Goal: Information Seeking & Learning: Learn about a topic

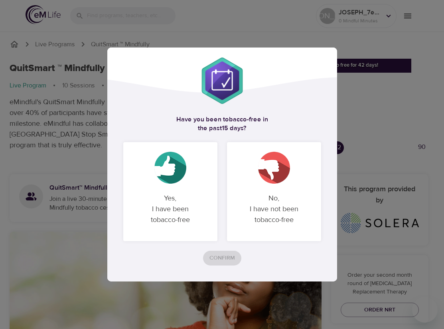
click at [178, 180] on img at bounding box center [170, 168] width 32 height 32
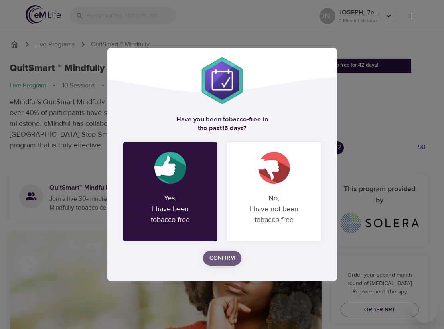
click at [224, 260] on span "Confirm" at bounding box center [222, 258] width 26 height 10
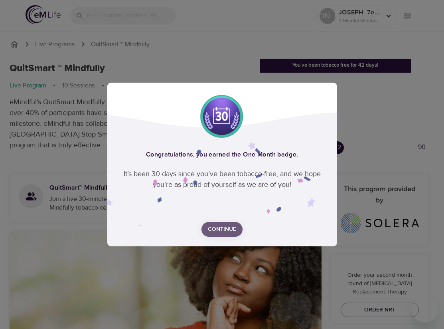
click at [219, 225] on span "Continue" at bounding box center [222, 229] width 28 height 10
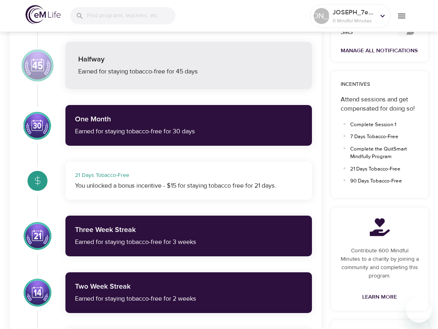
scroll to position [478, 0]
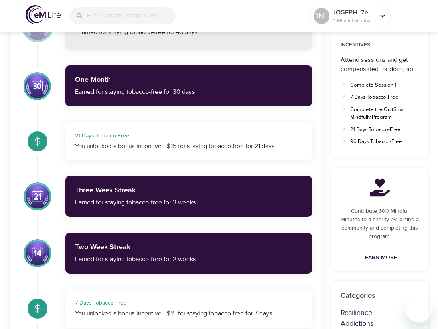
click at [169, 144] on div "You unlocked a bonus incentive - $15 for staying tobacco free for 21 days." at bounding box center [188, 146] width 227 height 9
click at [38, 142] on icon at bounding box center [38, 141] width 10 height 10
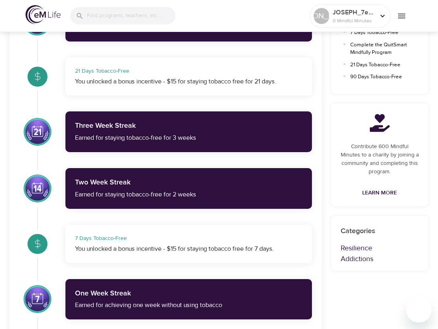
scroll to position [558, 0]
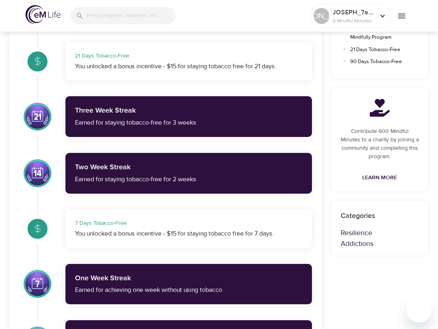
click at [124, 226] on div "7 Days Tobacco-Free" at bounding box center [188, 223] width 227 height 8
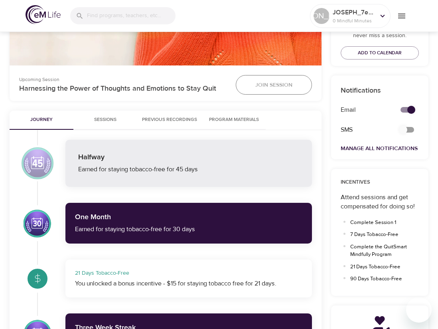
scroll to position [319, 0]
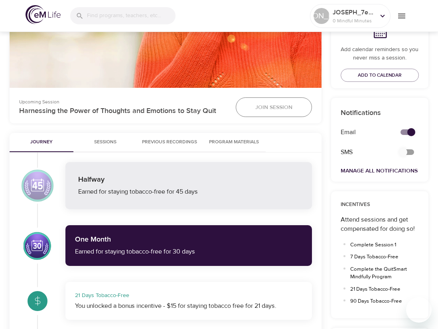
click at [128, 193] on div "Earned for staying tobacco-free for 45 days" at bounding box center [188, 191] width 221 height 9
click at [120, 238] on div "One Month" at bounding box center [188, 239] width 227 height 10
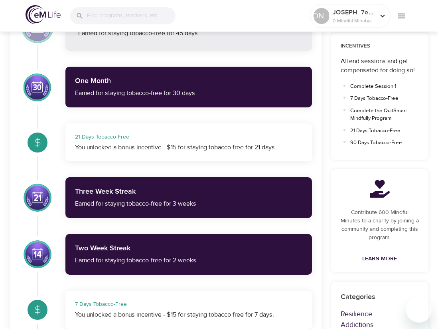
scroll to position [478, 0]
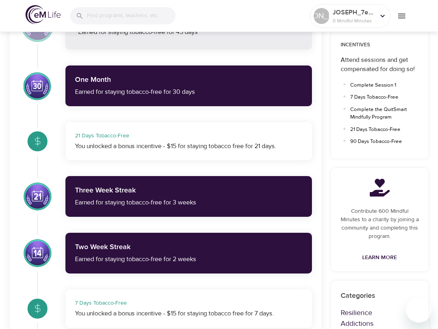
click at [123, 142] on div "You unlocked a bonus incentive - $15 for staying tobacco free for 21 days." at bounding box center [188, 146] width 227 height 9
click at [44, 140] on div at bounding box center [38, 141] width 28 height 28
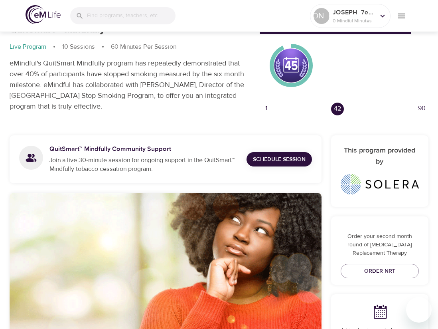
scroll to position [0, 0]
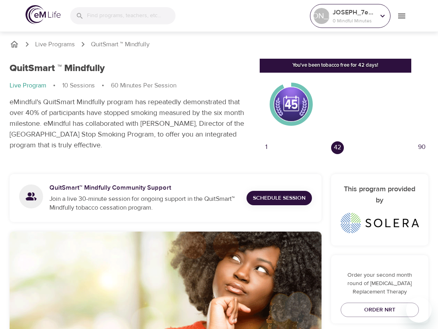
click at [380, 15] on icon at bounding box center [382, 16] width 9 height 9
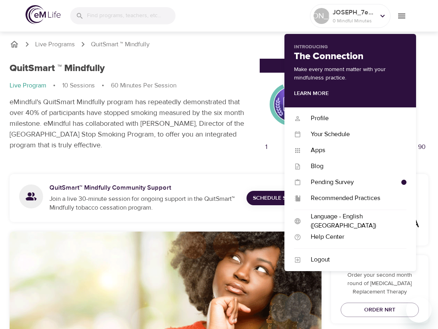
click at [157, 135] on p "eMindful's QuitSmart Mindfully program has repeatedly demonstrated that over 40…" at bounding box center [130, 123] width 240 height 54
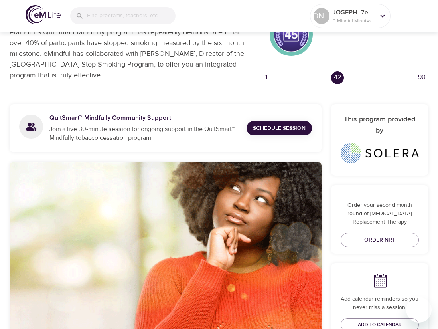
scroll to position [120, 0]
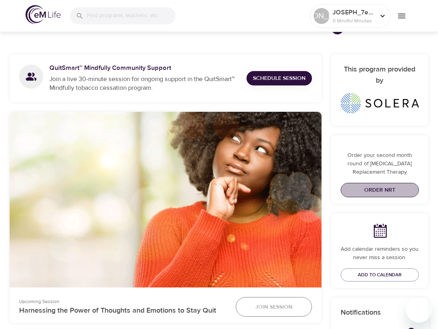
click at [378, 188] on span "Order NRT" at bounding box center [380, 190] width 66 height 10
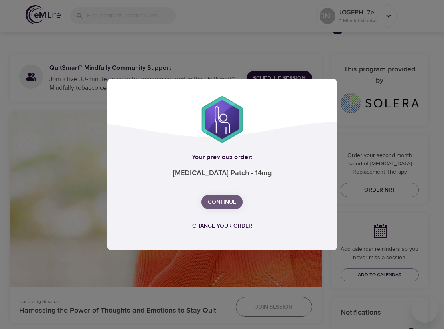
click at [224, 203] on span "Continue" at bounding box center [222, 202] width 28 height 10
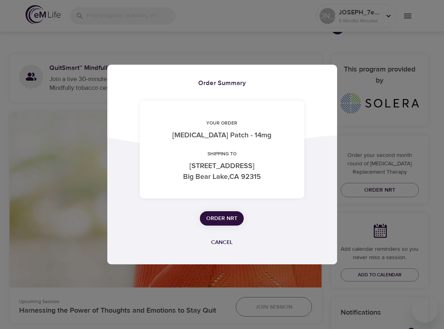
click at [224, 219] on span "Order NRT" at bounding box center [221, 218] width 31 height 10
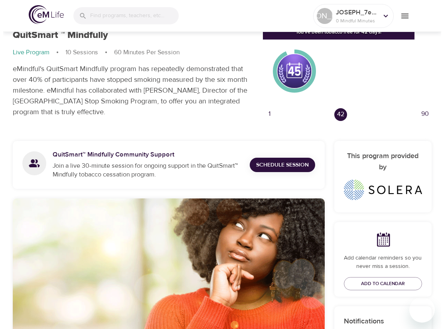
scroll to position [0, 0]
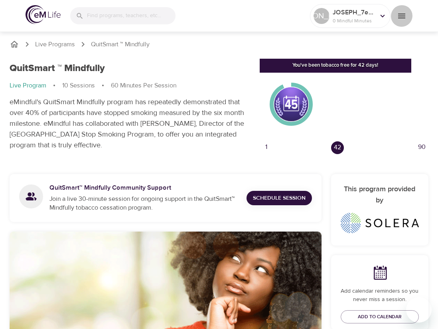
click at [404, 16] on icon "menu" at bounding box center [401, 16] width 7 height 5
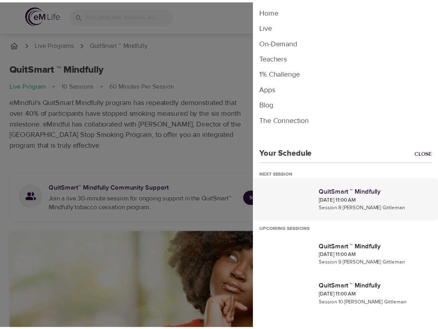
scroll to position [3, 0]
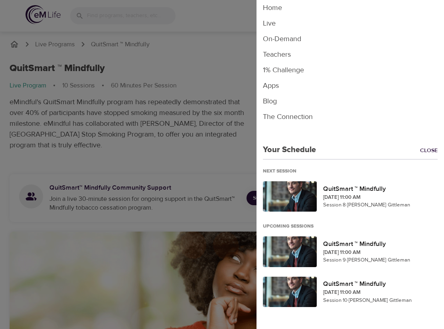
click at [259, 155] on div "Home Live On-Demand Teachers 1% Challenge Apps Blog The Connection Your Schedul…" at bounding box center [349, 156] width 187 height 313
click at [148, 123] on div at bounding box center [222, 164] width 444 height 329
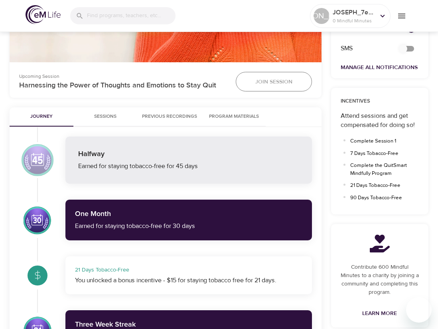
scroll to position [359, 0]
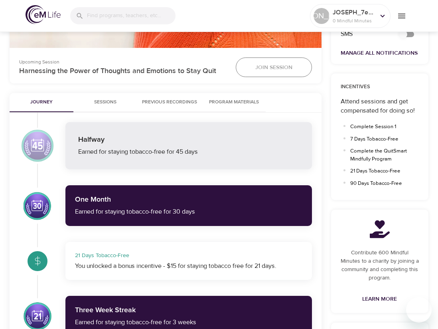
click at [37, 140] on div at bounding box center [38, 146] width 36 height 36
click at [33, 207] on div at bounding box center [38, 205] width 28 height 31
click at [105, 100] on span "Sessions" at bounding box center [105, 102] width 54 height 8
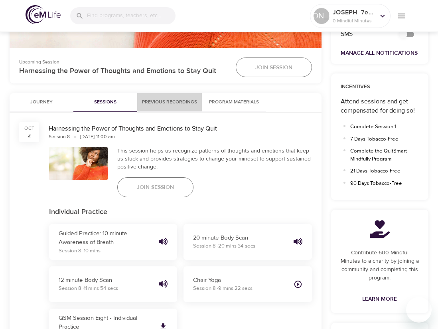
click at [169, 102] on span "Previous Recordings" at bounding box center [169, 102] width 55 height 8
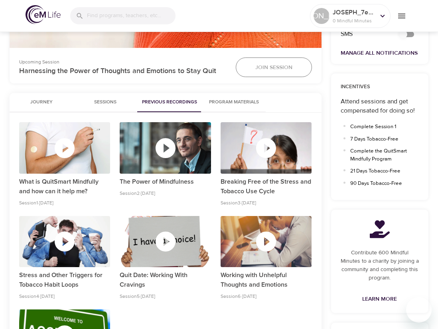
click at [232, 102] on span "Program Materials" at bounding box center [234, 102] width 54 height 8
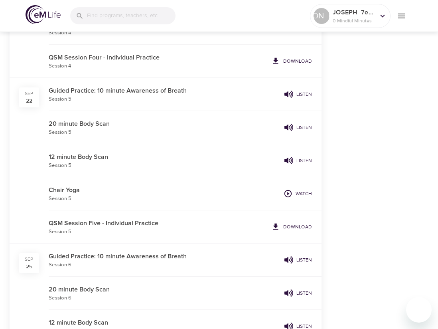
scroll to position [558, 0]
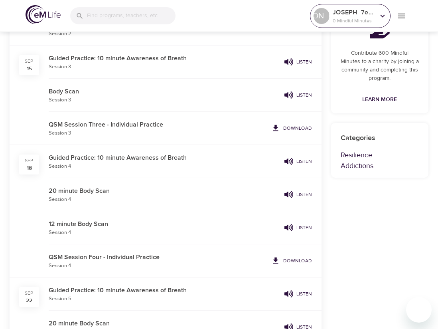
click at [377, 16] on div at bounding box center [382, 16] width 12 height 12
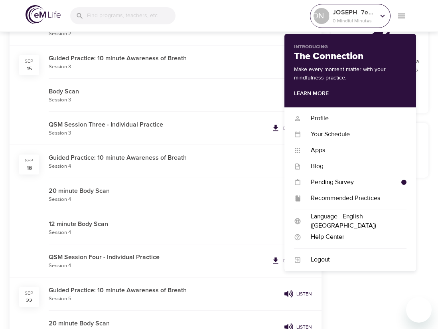
click at [377, 16] on div at bounding box center [382, 16] width 12 height 12
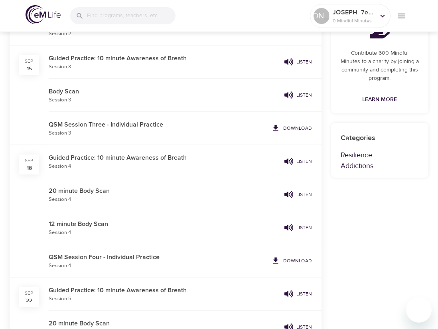
click at [397, 17] on icon "menu" at bounding box center [402, 16] width 10 height 10
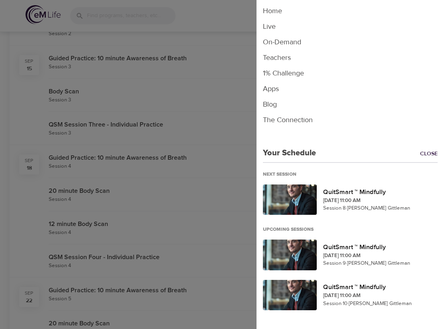
click at [198, 99] on div at bounding box center [222, 164] width 444 height 329
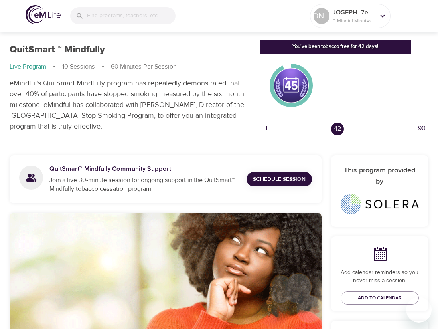
scroll to position [0, 0]
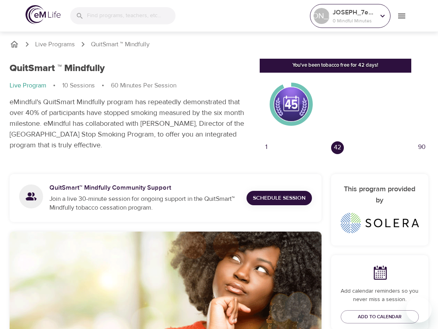
click at [357, 18] on p "0 Mindful Minutes" at bounding box center [354, 20] width 42 height 7
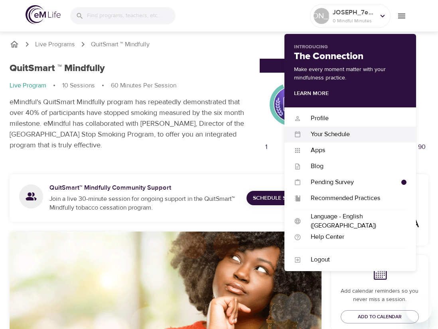
click at [327, 135] on div "Your Schedule" at bounding box center [353, 134] width 105 height 9
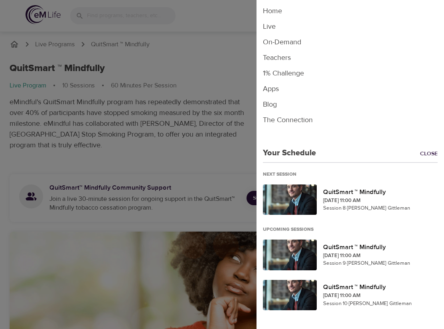
click at [219, 129] on div at bounding box center [222, 164] width 444 height 329
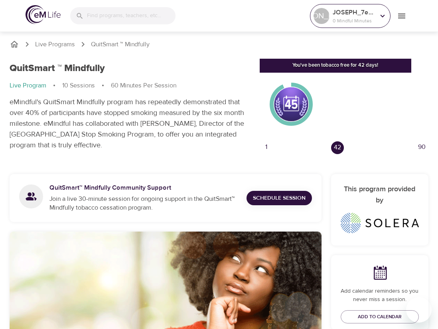
click at [321, 17] on div "[PERSON_NAME]" at bounding box center [321, 16] width 16 height 16
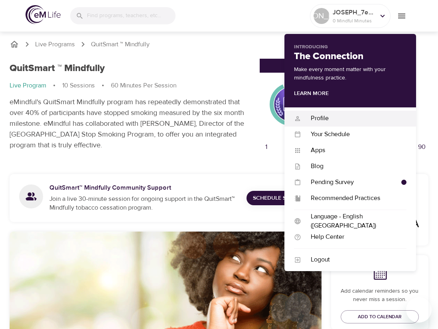
click at [327, 119] on div "Profile" at bounding box center [353, 118] width 105 height 9
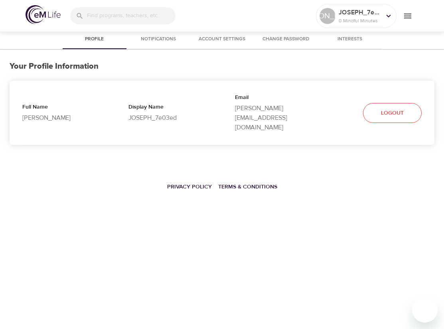
click at [156, 42] on span "Notifications" at bounding box center [158, 39] width 54 height 8
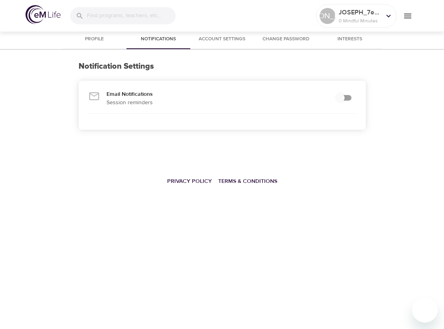
checkbox input "true"
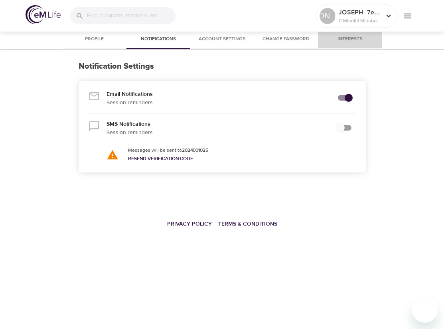
click at [341, 39] on span "Interests" at bounding box center [350, 39] width 54 height 8
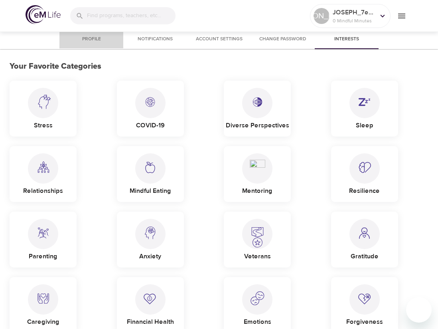
click at [86, 36] on span "Profile" at bounding box center [91, 39] width 54 height 8
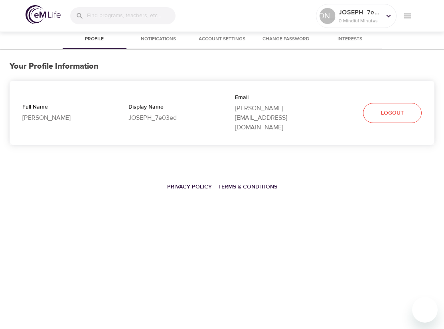
click at [35, 16] on img at bounding box center [43, 14] width 35 height 19
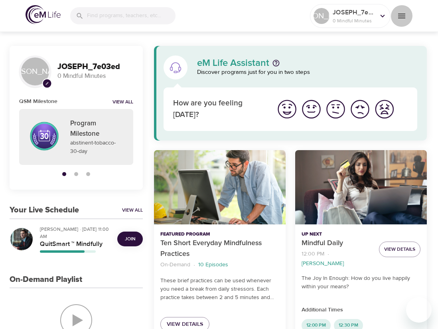
click at [402, 14] on icon "menu" at bounding box center [401, 16] width 7 height 5
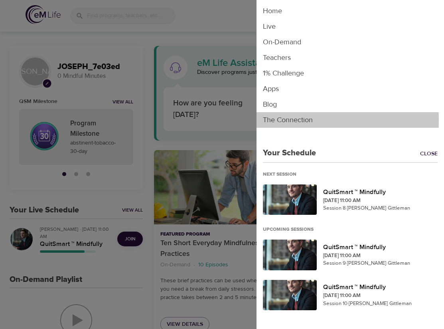
click at [282, 120] on li "The Connection" at bounding box center [349, 120] width 187 height 16
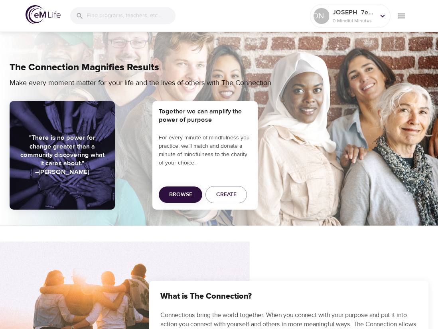
click at [8, 12] on div "JA JOSEPH_7e03ed 0 Mindful Minutes" at bounding box center [219, 16] width 438 height 32
click at [337, 16] on p "JOSEPH_7e03ed" at bounding box center [354, 13] width 42 height 10
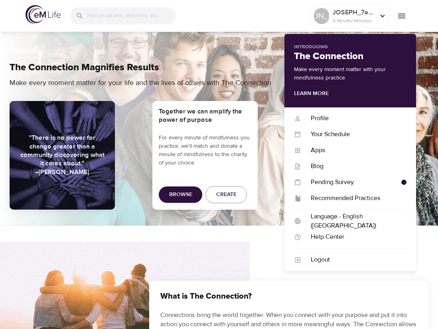
click at [323, 59] on h2 "The Connection" at bounding box center [350, 57] width 112 height 12
click at [320, 146] on div "Apps" at bounding box center [353, 150] width 105 height 9
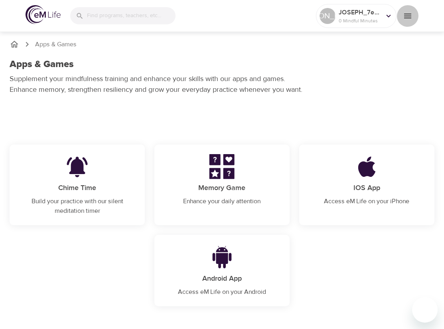
click at [409, 12] on icon "menu" at bounding box center [408, 16] width 10 height 10
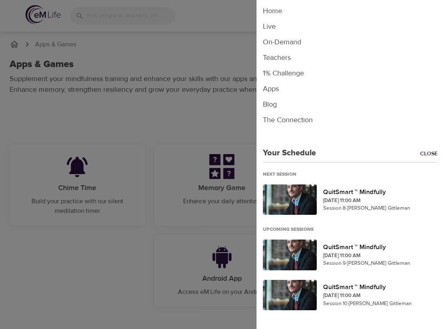
click at [289, 13] on li "Home" at bounding box center [349, 11] width 187 height 16
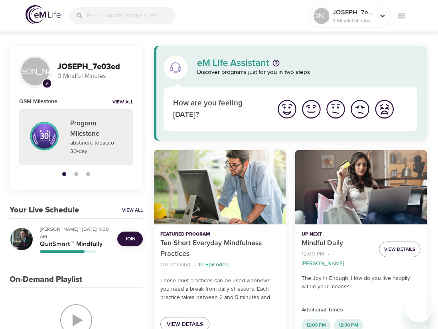
click at [37, 12] on img at bounding box center [43, 14] width 35 height 19
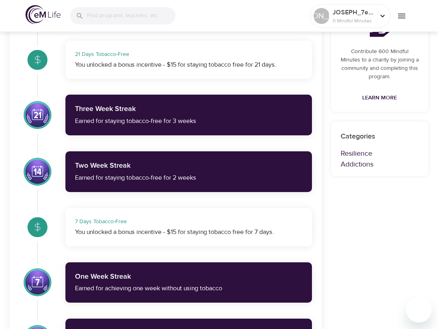
scroll to position [598, 0]
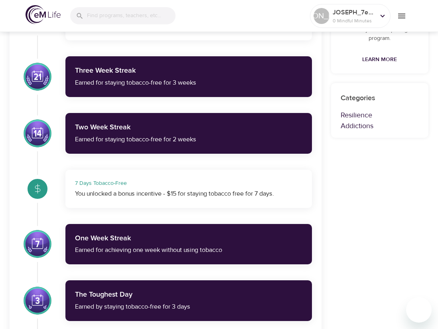
click at [35, 188] on icon at bounding box center [37, 188] width 5 height 6
click at [100, 189] on div "You unlocked a bonus incentive - $15 for staying tobacco free for 7 days." at bounding box center [188, 193] width 227 height 9
click at [102, 192] on div "You unlocked a bonus incentive - $15 for staying tobacco free for 7 days." at bounding box center [188, 193] width 227 height 9
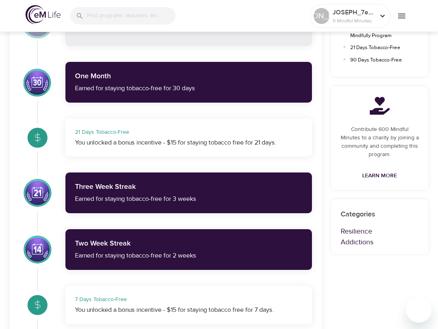
scroll to position [478, 0]
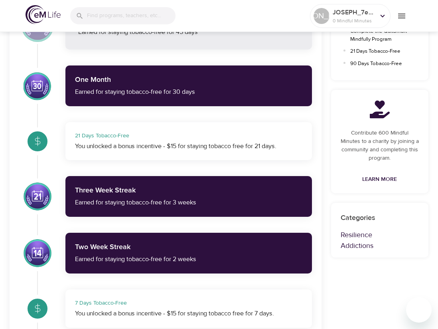
click at [102, 192] on div "Three Week Streak" at bounding box center [188, 190] width 227 height 10
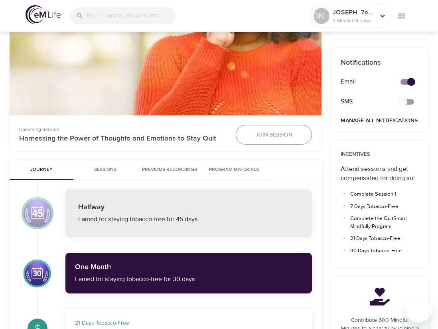
scroll to position [279, 0]
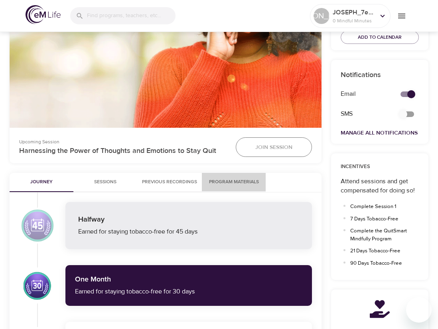
click at [221, 178] on span "Program Materials" at bounding box center [234, 182] width 54 height 8
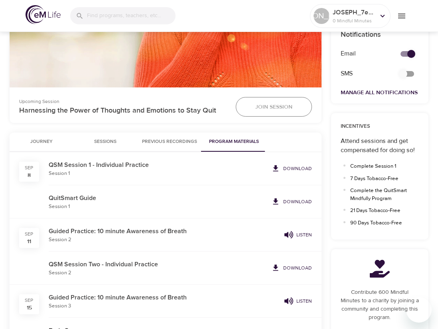
scroll to position [319, 0]
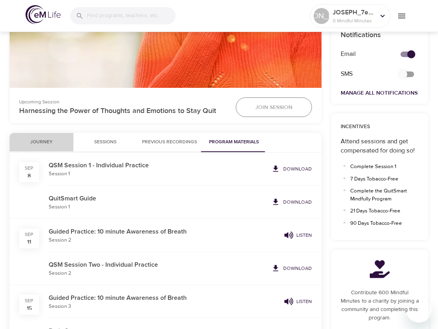
click at [47, 140] on span "Journey" at bounding box center [41, 142] width 54 height 8
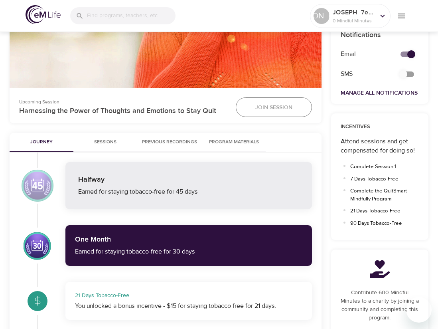
click at [356, 126] on p "Incentives" at bounding box center [379, 127] width 79 height 8
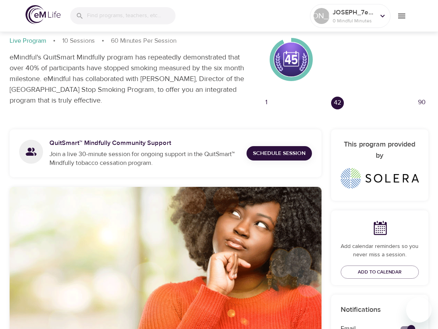
scroll to position [40, 0]
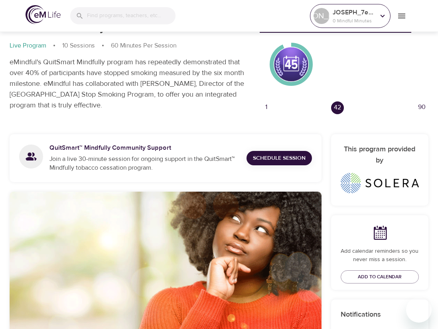
click at [378, 18] on icon at bounding box center [382, 16] width 9 height 9
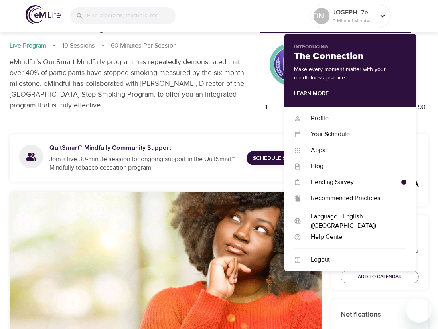
click at [229, 111] on div "QuitSmart ™ Mindfully Live Program 10 Sessions 60 Minutes Per Session eMindful'…" at bounding box center [130, 66] width 250 height 97
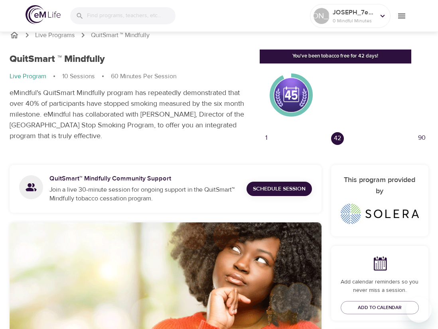
scroll to position [0, 0]
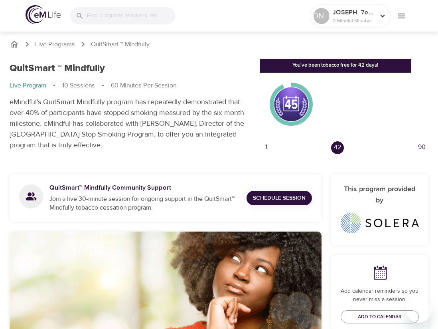
click at [264, 146] on div "1" at bounding box center [267, 147] width 14 height 14
click at [315, 70] on div "You've been tobacco free for 42 days!" at bounding box center [336, 66] width 152 height 14
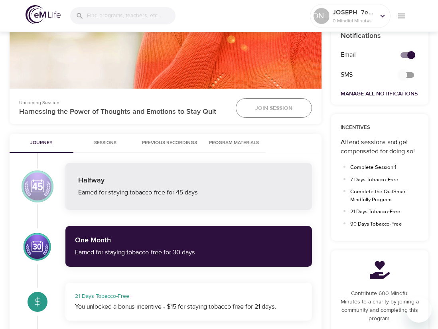
scroll to position [319, 0]
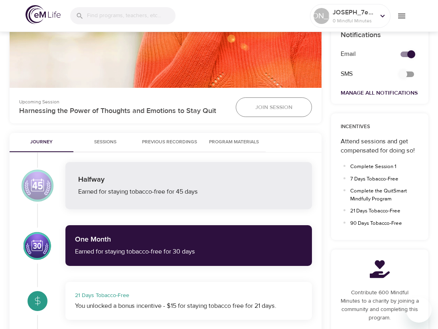
click at [106, 140] on span "Sessions" at bounding box center [105, 142] width 54 height 8
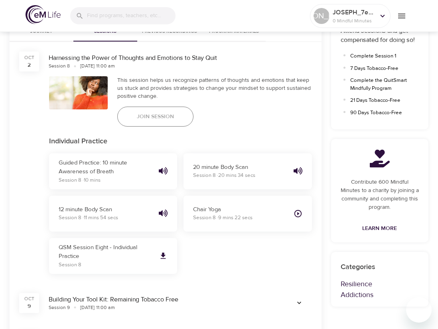
scroll to position [334, 0]
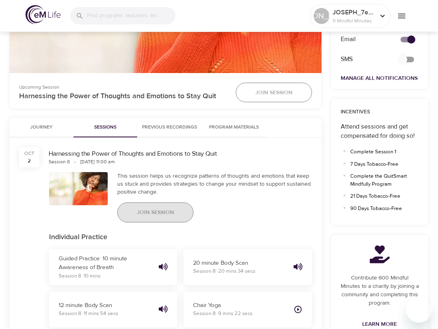
click at [152, 209] on span "Join Session" at bounding box center [155, 212] width 37 height 10
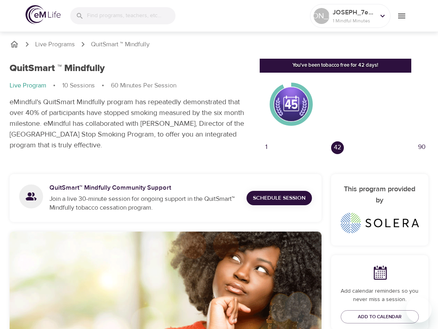
click at [266, 146] on div "1" at bounding box center [267, 147] width 14 height 14
click at [296, 96] on div at bounding box center [291, 104] width 44 height 44
click at [337, 67] on div "You've been tobacco free for 42 days!" at bounding box center [336, 66] width 152 height 14
click at [377, 15] on div at bounding box center [382, 16] width 12 height 12
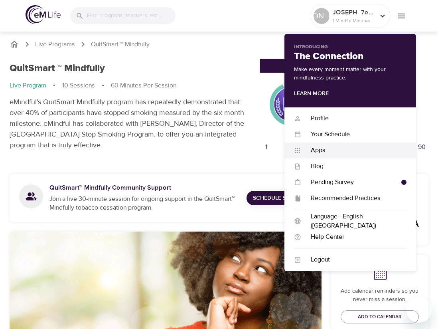
click at [324, 149] on div "Apps" at bounding box center [353, 150] width 105 height 9
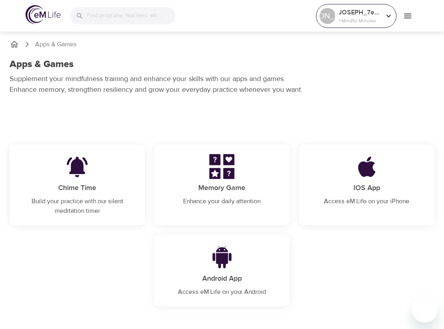
click at [358, 17] on p "1 Mindful Minutes" at bounding box center [360, 20] width 42 height 7
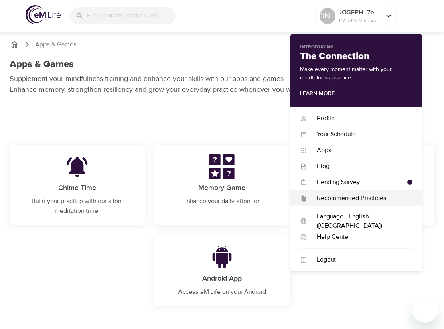
click at [335, 198] on div "Recommended Practices" at bounding box center [359, 197] width 105 height 9
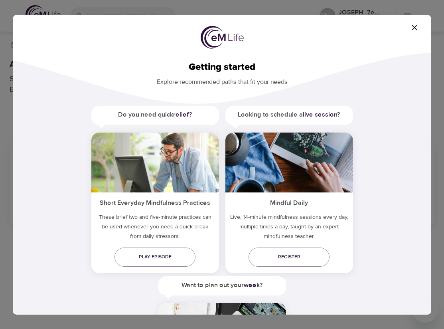
click at [412, 28] on icon "button" at bounding box center [414, 28] width 10 height 10
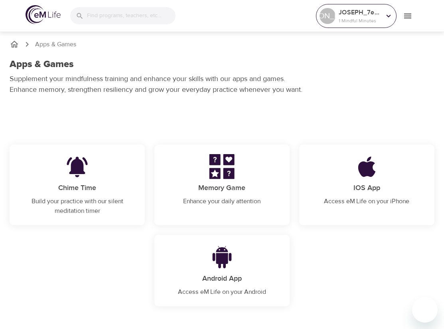
click at [354, 21] on p "1 Mindful Minutes" at bounding box center [360, 20] width 42 height 7
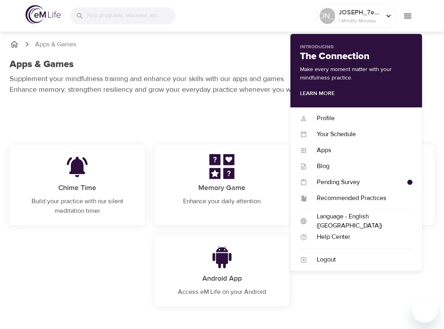
click at [196, 75] on p "Supplement your mindfulness training and enhance your skills with our apps and …" at bounding box center [159, 84] width 299 height 22
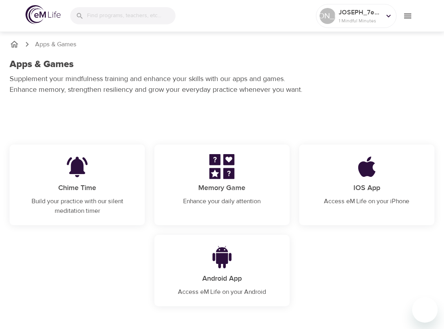
click at [16, 46] on icon "breadcrumb" at bounding box center [14, 44] width 8 height 7
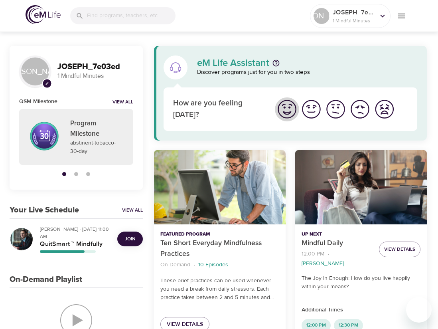
click at [287, 111] on img "I'm feeling great" at bounding box center [287, 109] width 22 height 22
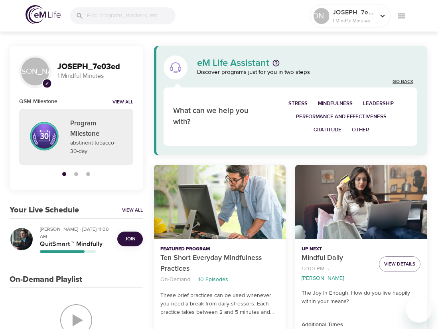
click at [406, 84] on link "Go Back" at bounding box center [402, 82] width 21 height 7
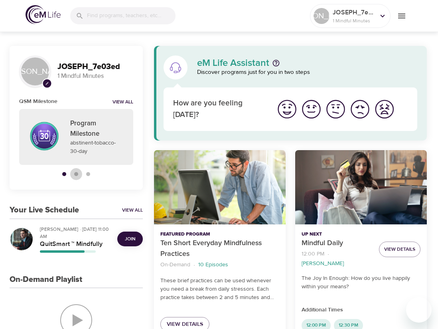
click at [77, 176] on span "button" at bounding box center [76, 174] width 4 height 4
click at [89, 176] on span "button" at bounding box center [88, 174] width 4 height 4
click at [120, 99] on link "View All" at bounding box center [122, 102] width 21 height 7
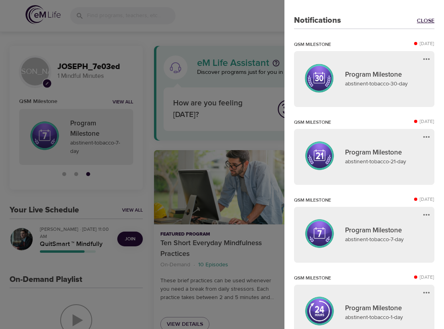
click at [419, 21] on link "Close" at bounding box center [426, 21] width 18 height 8
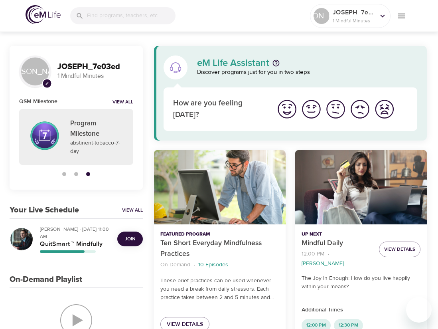
click at [36, 16] on img at bounding box center [43, 14] width 35 height 19
click at [388, 17] on div at bounding box center [382, 16] width 12 height 12
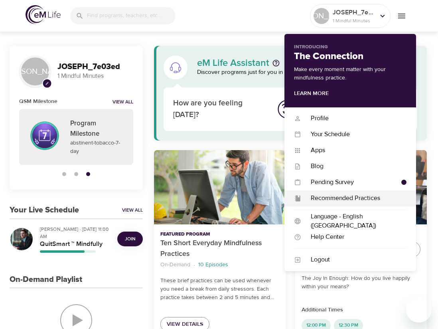
click at [330, 198] on div "Recommended Practices" at bounding box center [353, 197] width 105 height 9
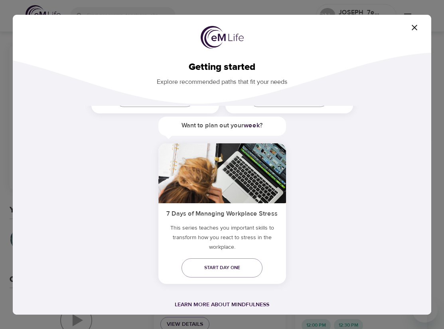
scroll to position [169, 0]
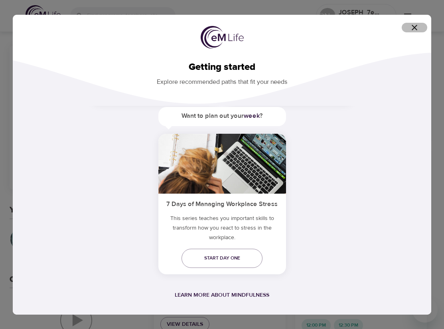
click at [413, 26] on icon "button" at bounding box center [414, 28] width 6 height 6
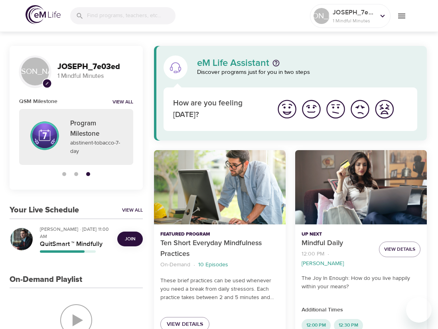
click at [402, 18] on icon "menu" at bounding box center [401, 16] width 7 height 5
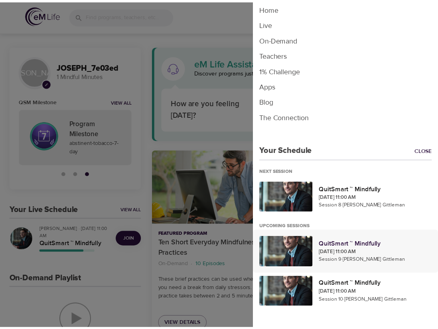
scroll to position [3, 0]
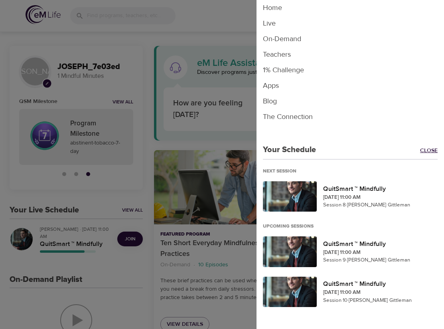
click at [421, 150] on link "Close" at bounding box center [432, 150] width 24 height 9
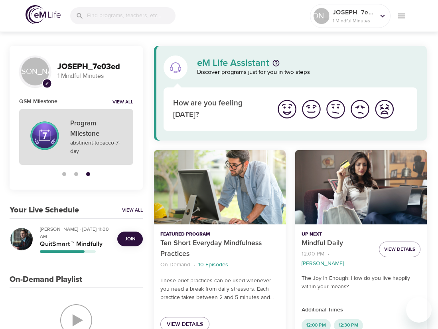
click at [99, 132] on p "Program Milestone" at bounding box center [96, 128] width 53 height 20
click at [93, 131] on p "Program Milestone" at bounding box center [96, 128] width 53 height 20
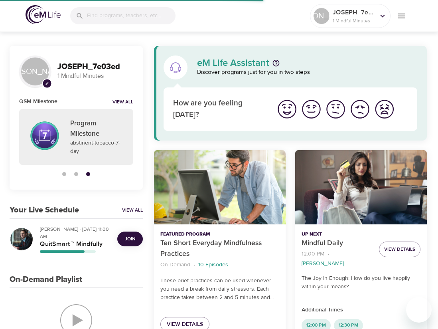
click at [117, 101] on link "View All" at bounding box center [122, 102] width 21 height 7
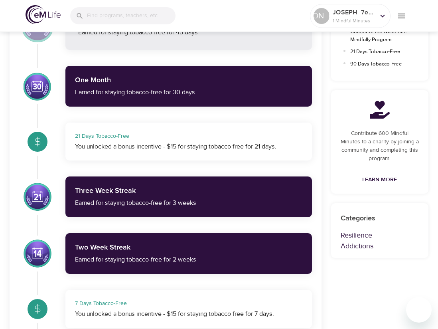
scroll to position [478, 0]
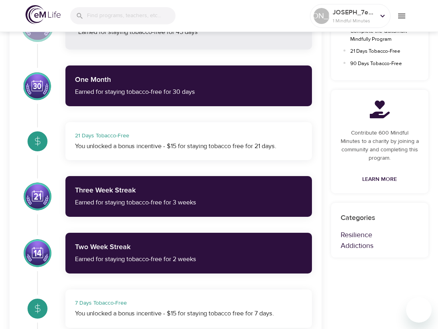
click at [178, 144] on div "You unlocked a bonus incentive - $15 for staying tobacco free for 21 days." at bounding box center [188, 146] width 227 height 9
click at [49, 142] on div at bounding box center [38, 141] width 28 height 28
click at [120, 137] on div "21 Days Tobacco-Free" at bounding box center [188, 136] width 227 height 8
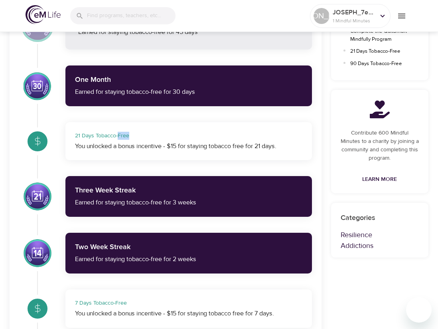
click at [120, 137] on div "21 Days Tobacco-Free" at bounding box center [188, 136] width 227 height 8
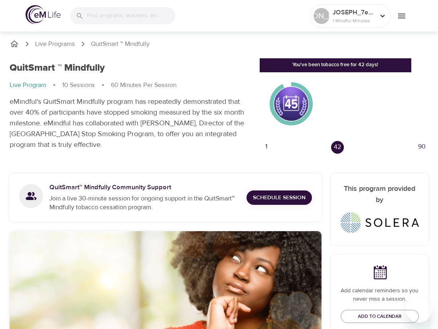
scroll to position [0, 0]
